Goal: Find specific page/section: Find specific page/section

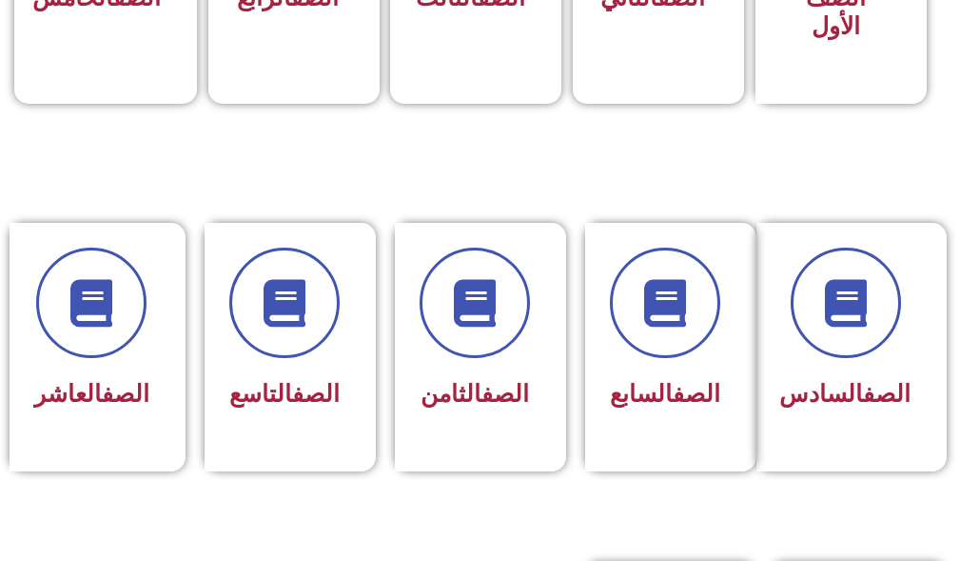
scroll to position [761, 0]
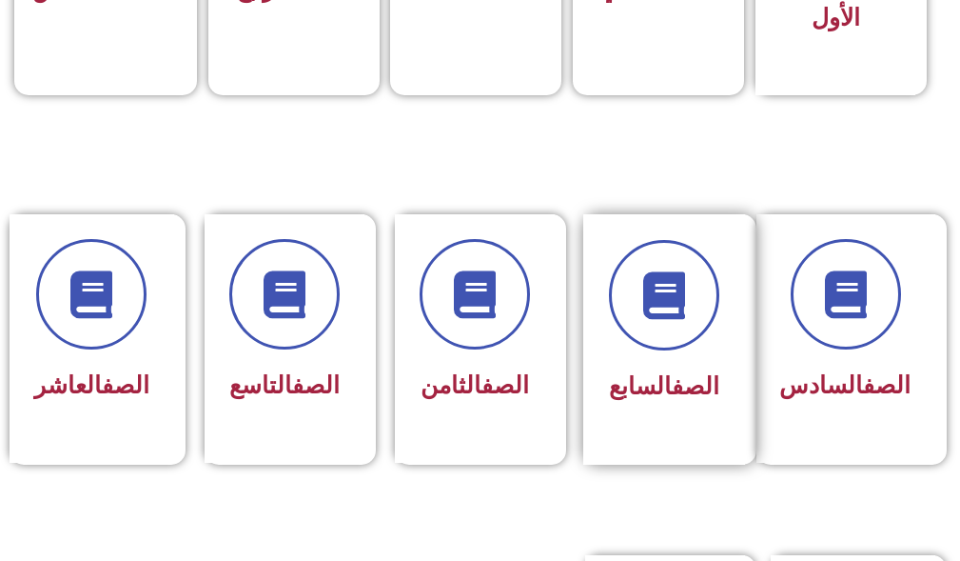
click at [640, 366] on div "الصف السابع" at bounding box center [664, 388] width 110 height 46
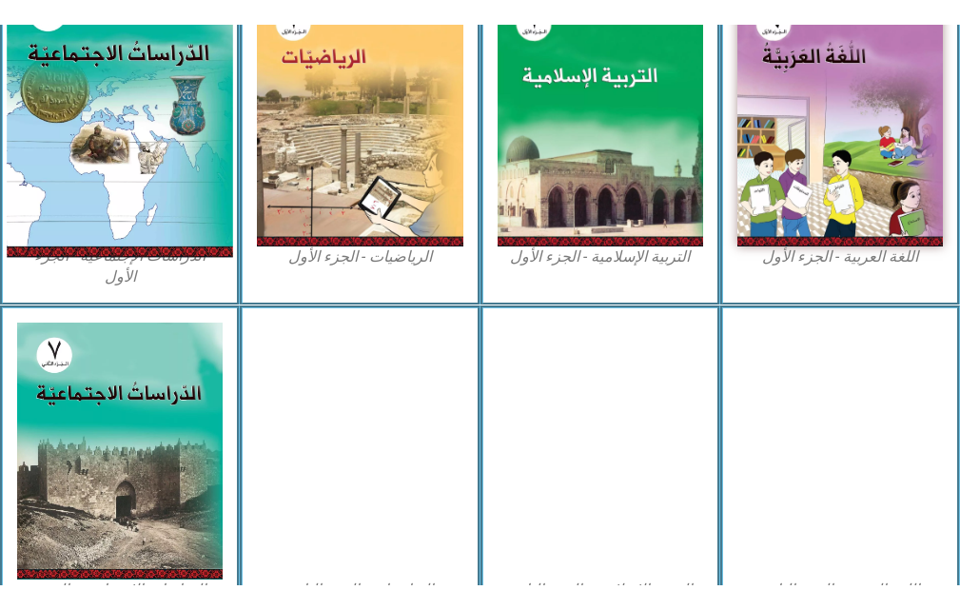
scroll to position [761, 0]
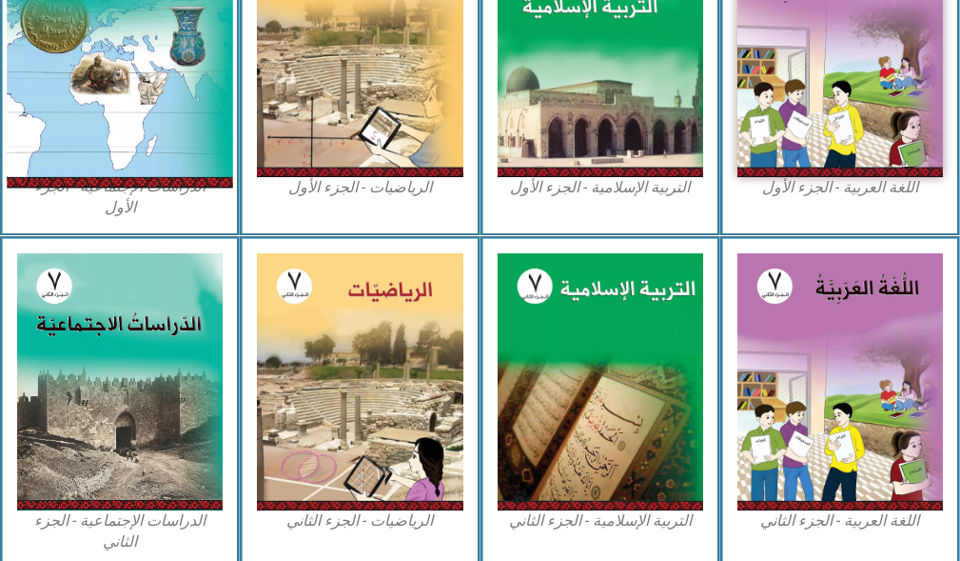
click at [94, 148] on img at bounding box center [120, 48] width 227 height 282
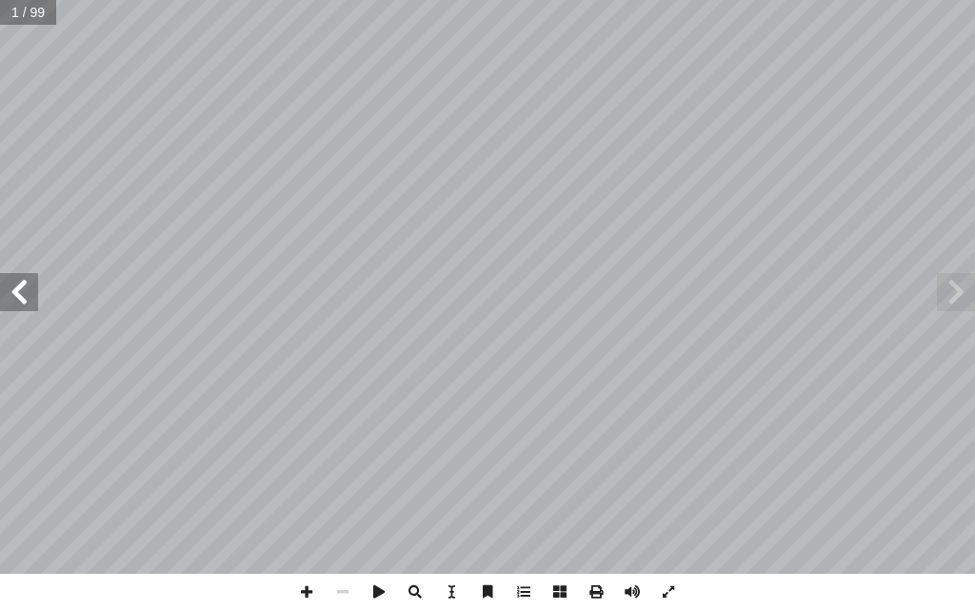
click at [26, 308] on span at bounding box center [19, 292] width 38 height 38
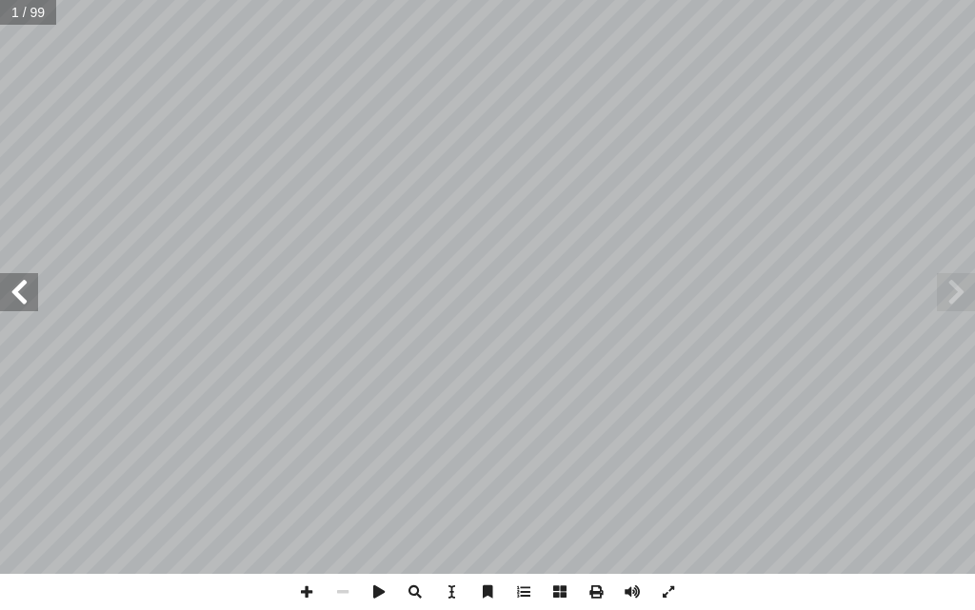
click at [26, 308] on span at bounding box center [19, 292] width 38 height 38
click at [936, 296] on span at bounding box center [955, 292] width 38 height 38
